Goal: Navigation & Orientation: Find specific page/section

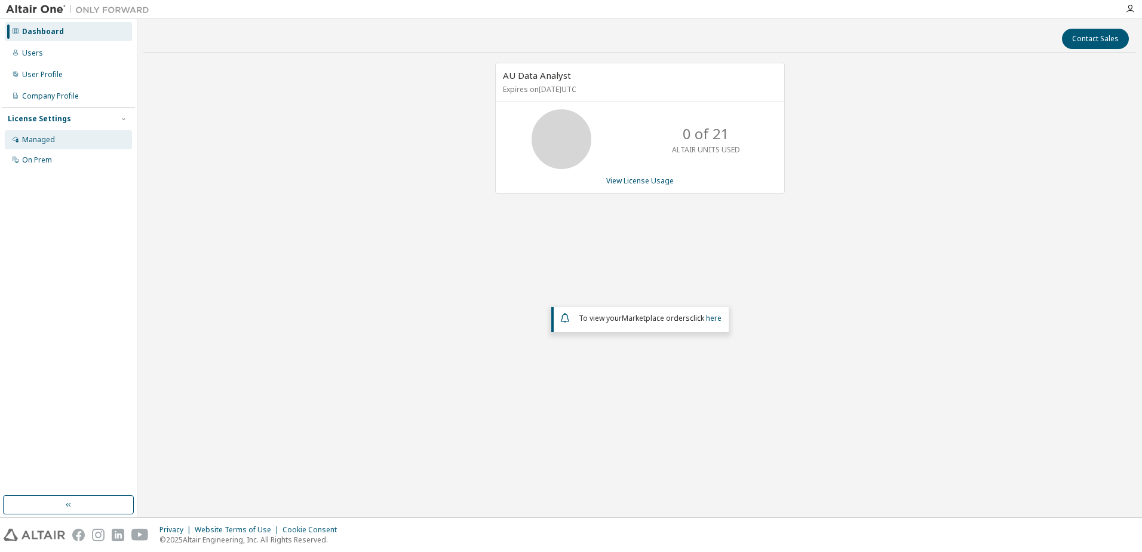
click at [44, 140] on div "Managed" at bounding box center [38, 140] width 33 height 10
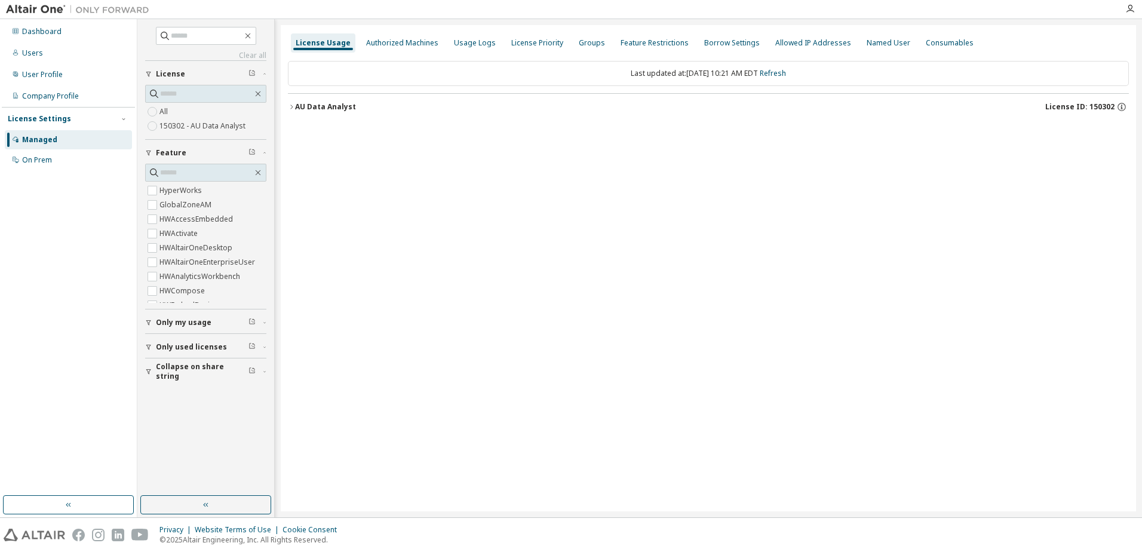
drag, startPoint x: 44, startPoint y: 140, endPoint x: 7, endPoint y: 461, distance: 323.3
click at [5, 465] on div "Dashboard Users User Profile Company Profile License Settings Managed On Prem" at bounding box center [68, 257] width 133 height 473
click at [825, 41] on div "Allowed IP Addresses" at bounding box center [813, 43] width 76 height 10
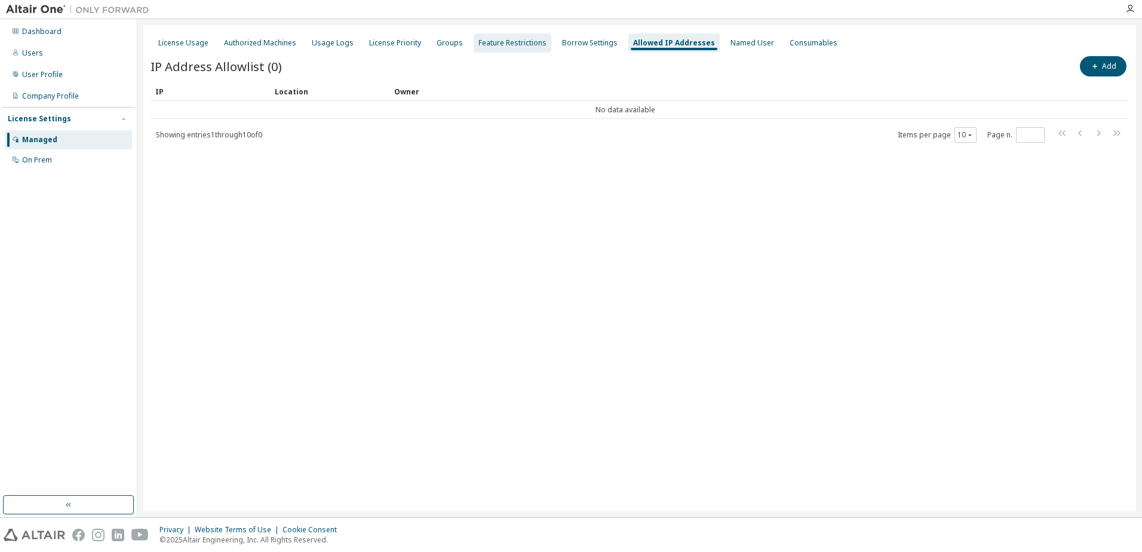
click at [506, 48] on div "Feature Restrictions" at bounding box center [513, 42] width 78 height 19
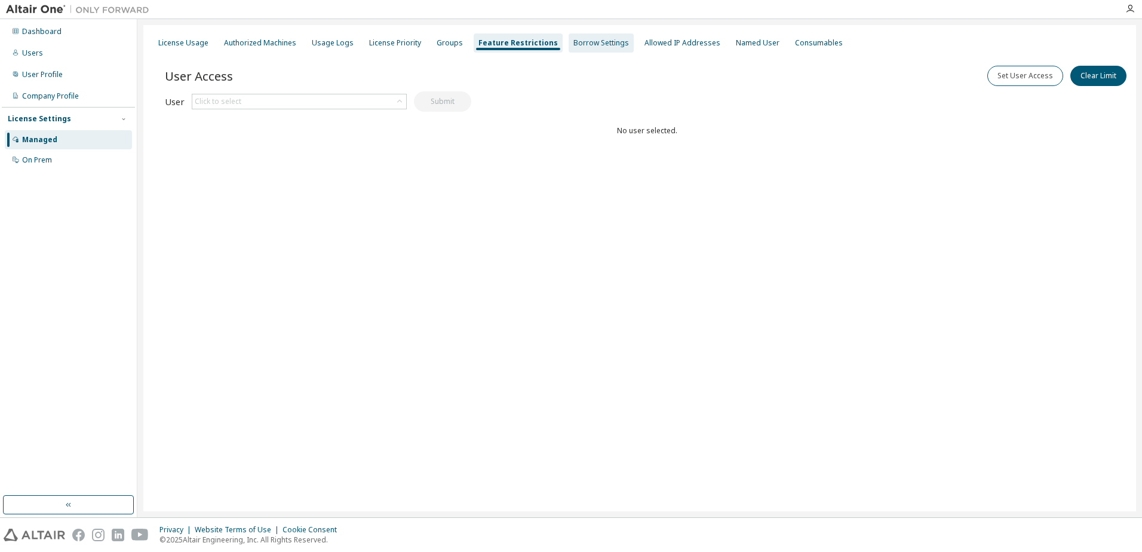
click at [577, 41] on div "Borrow Settings" at bounding box center [601, 43] width 56 height 10
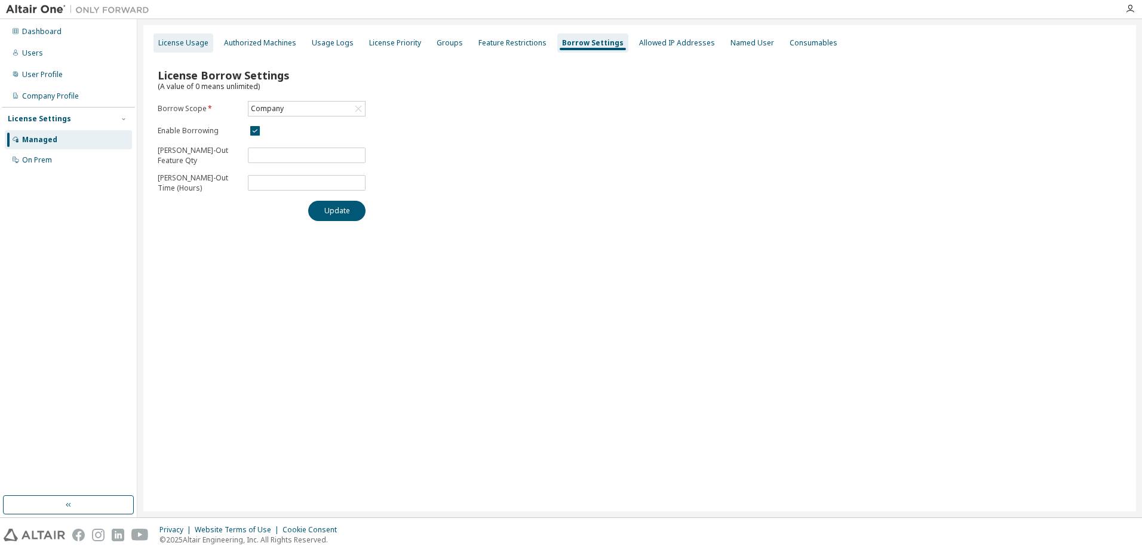
click at [177, 44] on div "License Usage" at bounding box center [183, 43] width 50 height 10
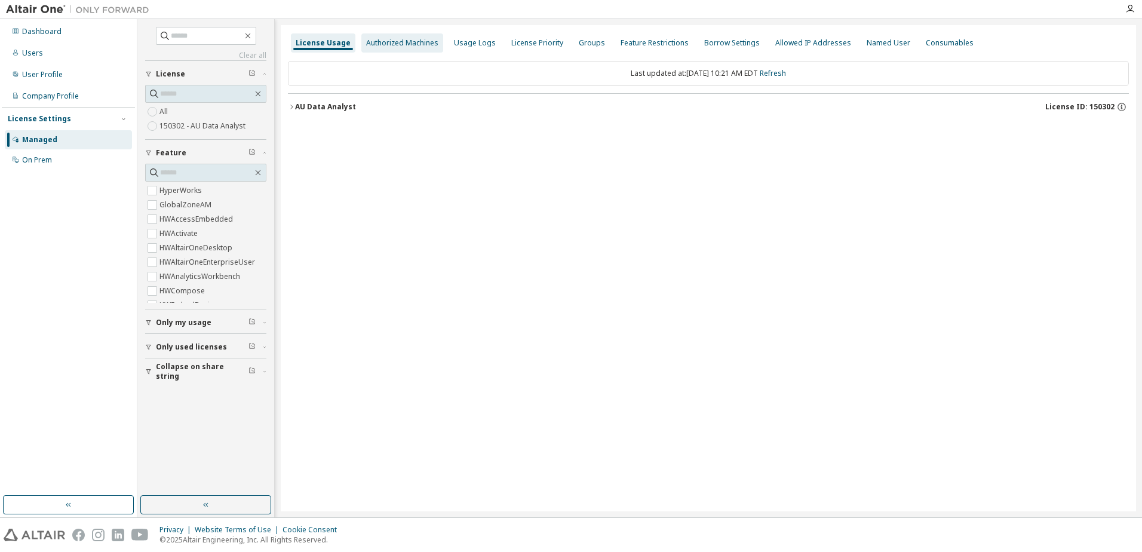
click at [395, 45] on div "Authorized Machines" at bounding box center [402, 43] width 72 height 10
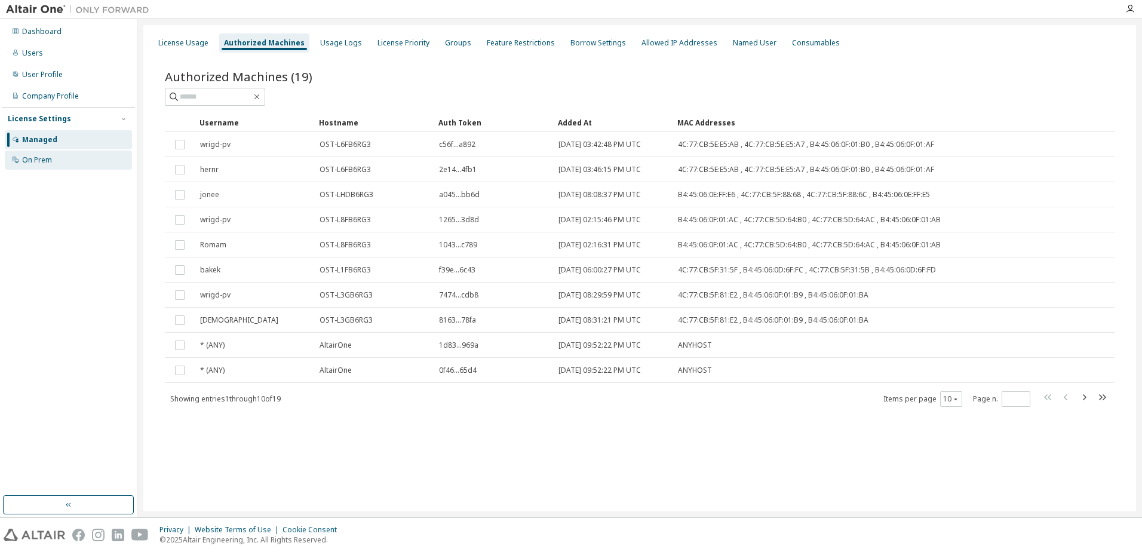
click at [44, 161] on div "On Prem" at bounding box center [37, 160] width 30 height 10
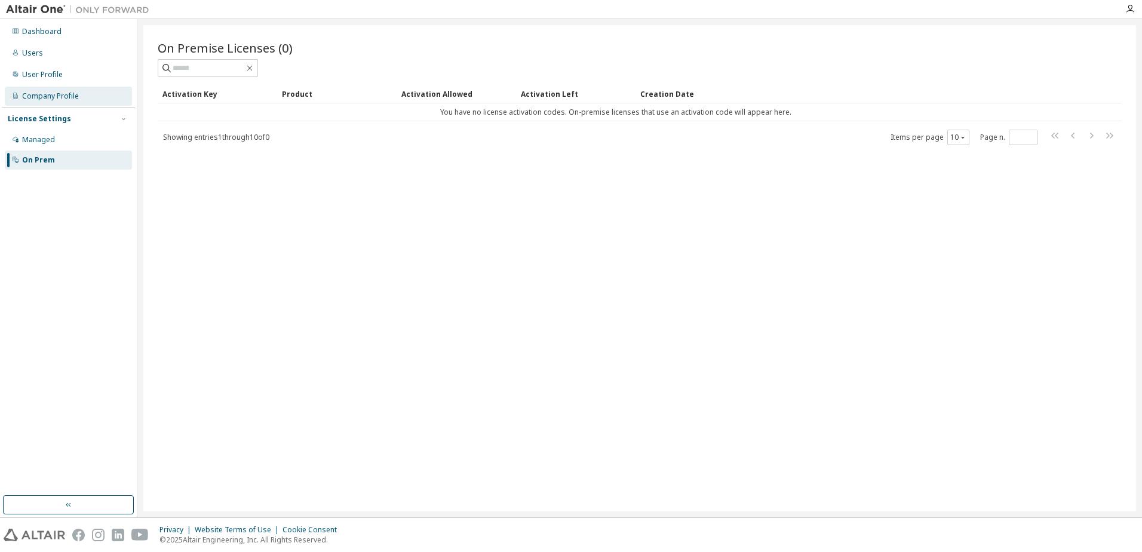
click at [29, 98] on div "Company Profile" at bounding box center [50, 96] width 57 height 10
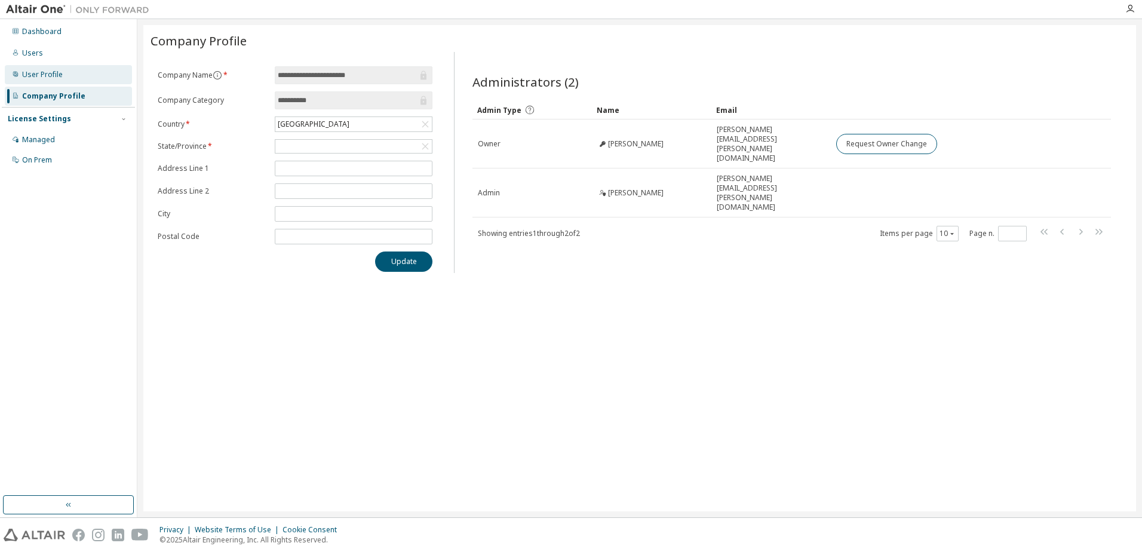
click at [36, 69] on div "User Profile" at bounding box center [68, 74] width 127 height 19
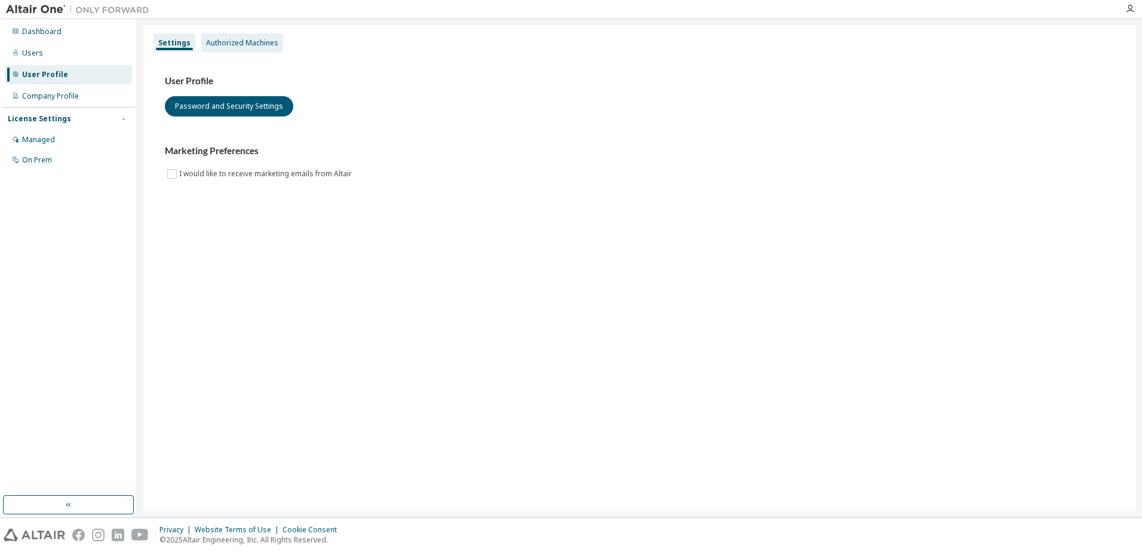
click at [223, 43] on div "Authorized Machines" at bounding box center [242, 43] width 72 height 10
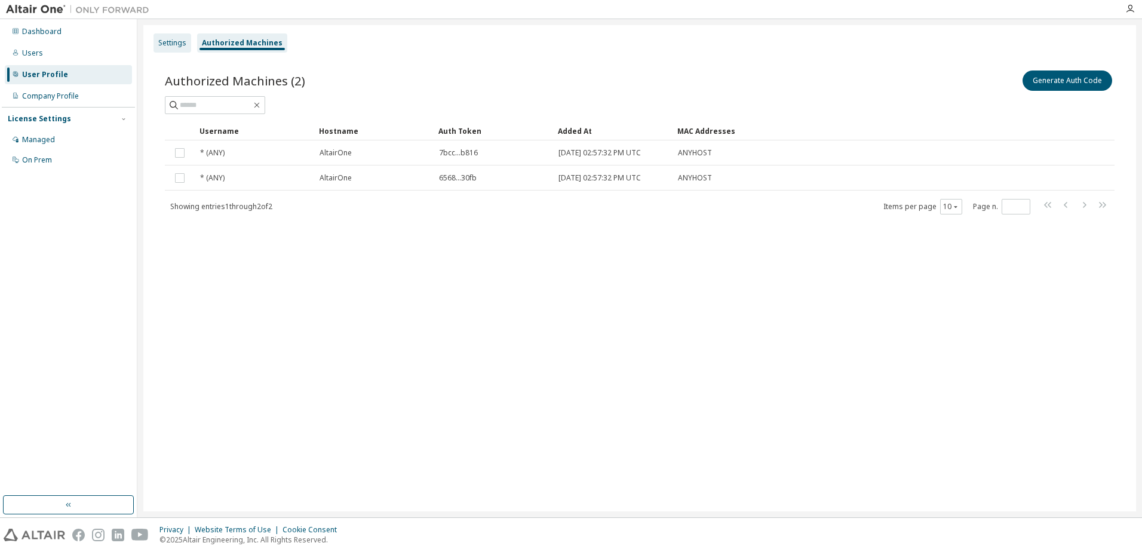
click at [170, 40] on div "Settings" at bounding box center [172, 43] width 28 height 10
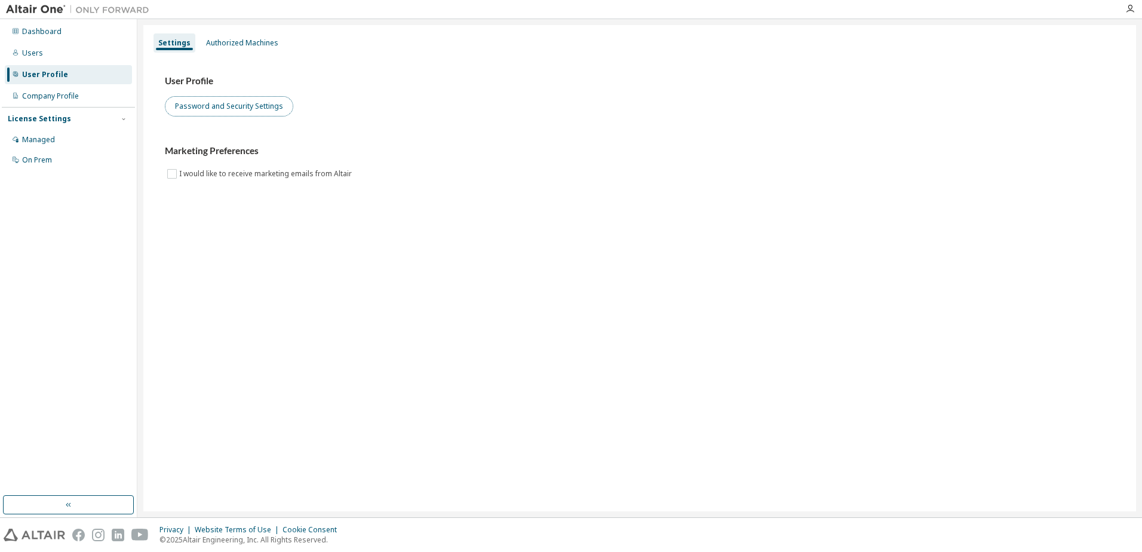
click at [189, 105] on button "Password and Security Settings" at bounding box center [229, 106] width 128 height 20
click at [44, 33] on div "Dashboard" at bounding box center [41, 32] width 39 height 10
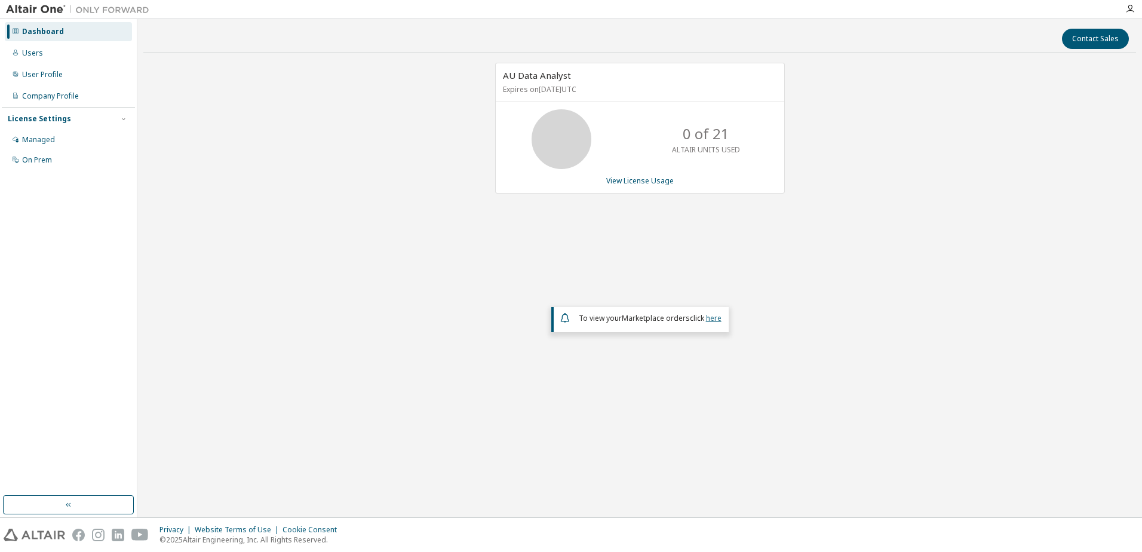
click at [720, 318] on link "here" at bounding box center [714, 318] width 16 height 10
